Goal: Navigation & Orientation: Understand site structure

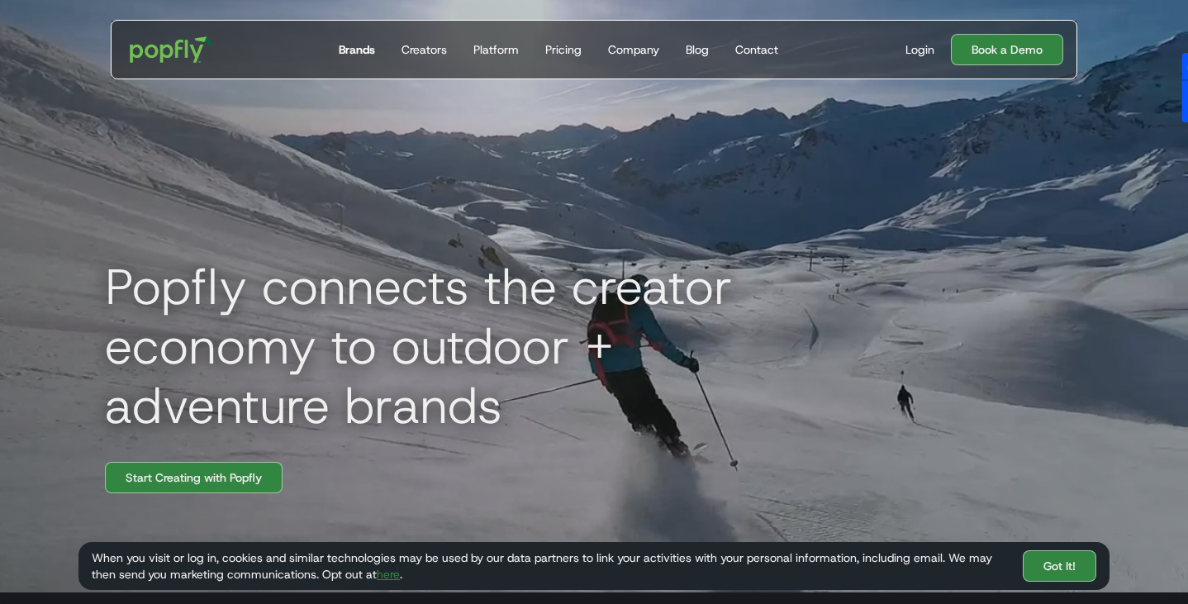
click at [360, 56] on div "Brands" at bounding box center [357, 49] width 36 height 17
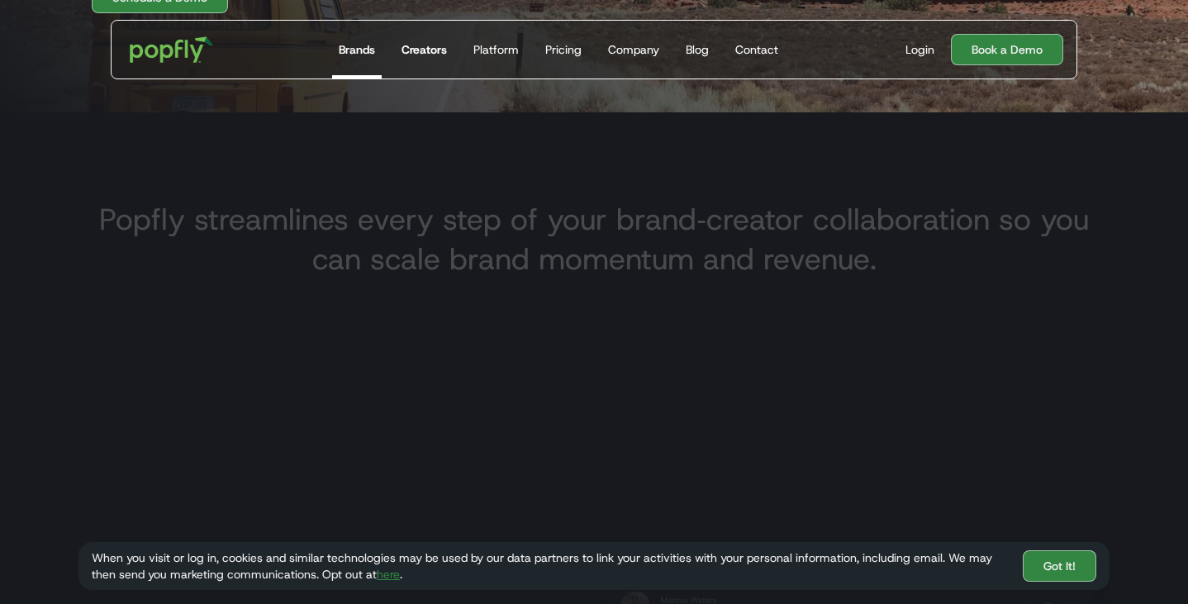
scroll to position [580, 0]
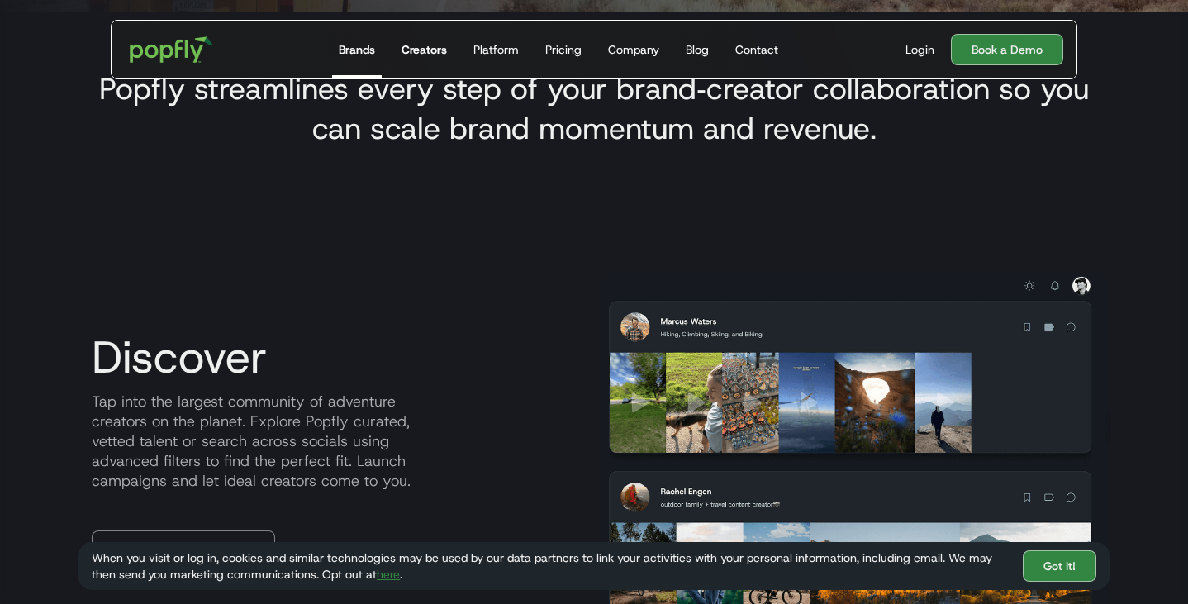
click at [446, 50] on div "Creators" at bounding box center [423, 49] width 45 height 17
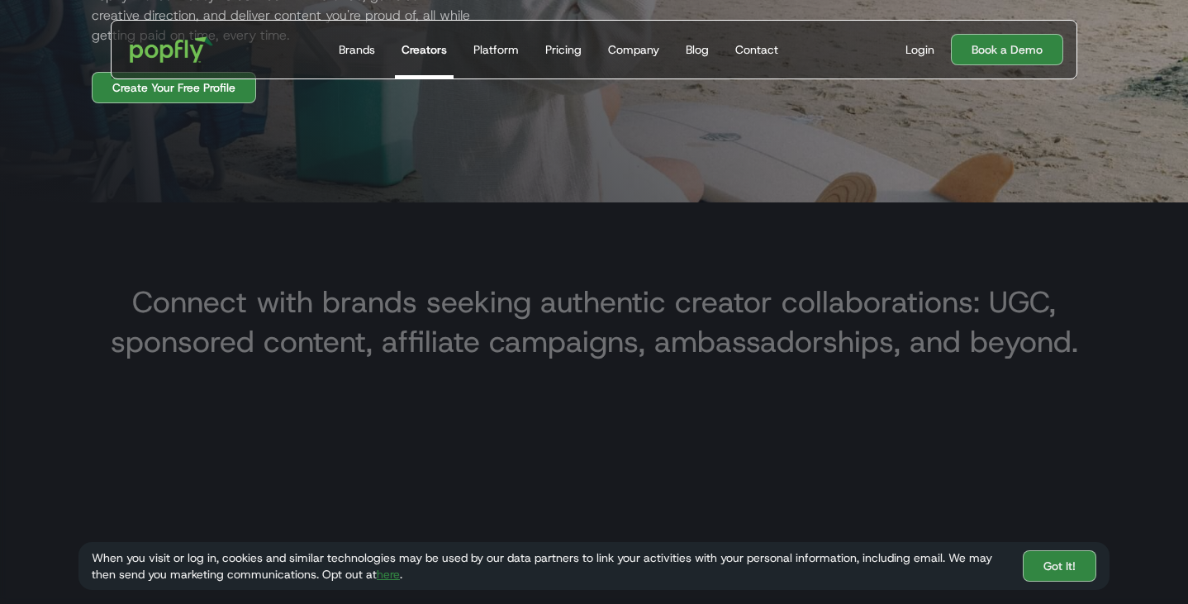
scroll to position [393, 0]
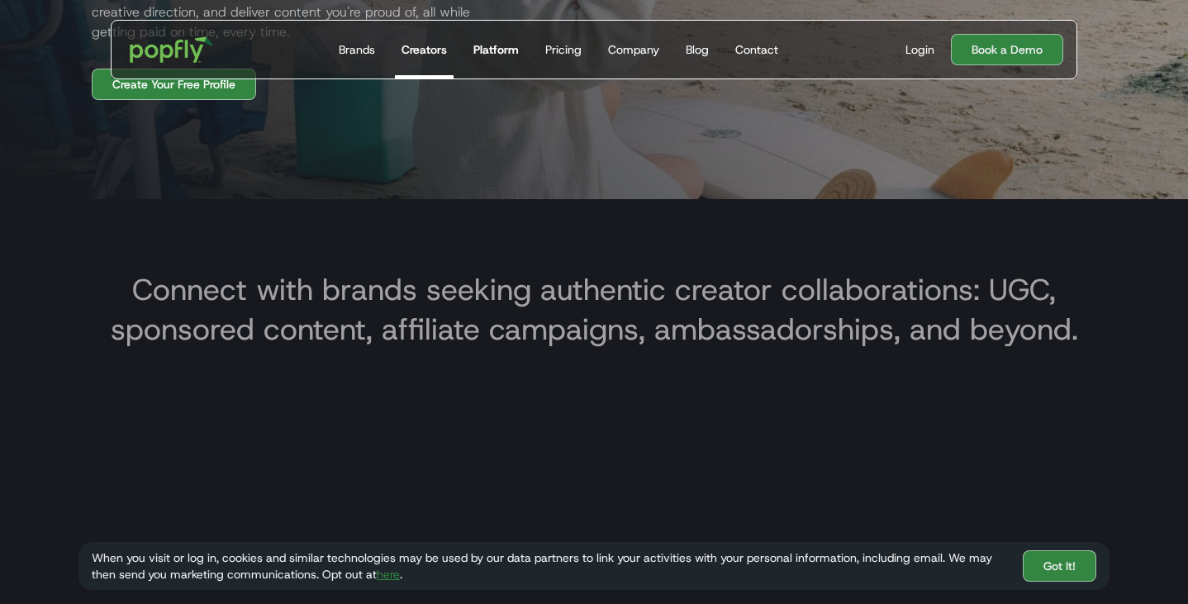
click at [505, 55] on div "Platform" at bounding box center [495, 49] width 45 height 17
